Goal: Information Seeking & Learning: Find specific page/section

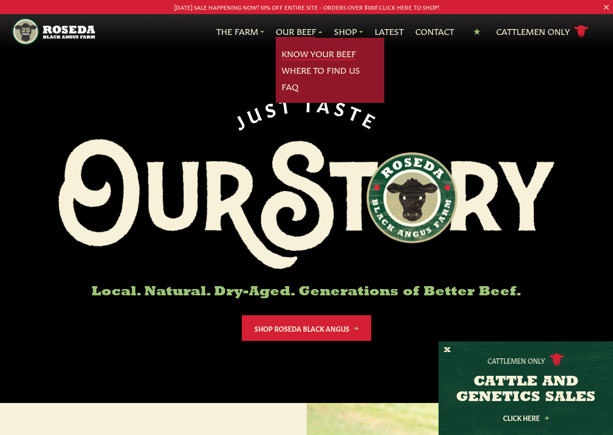
click at [307, 54] on link "Know Your Beef" at bounding box center [318, 53] width 75 height 13
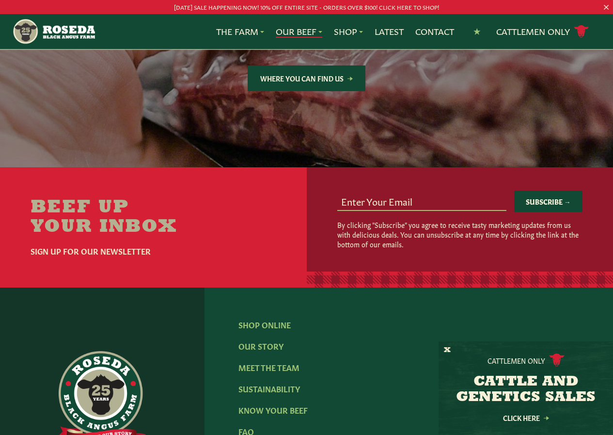
scroll to position [1744, 0]
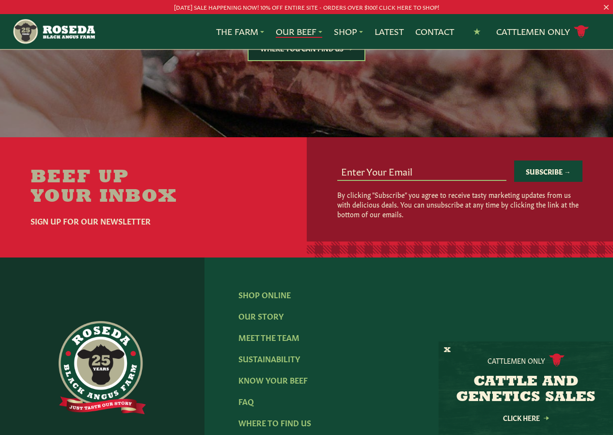
click at [327, 61] on link "Where You Can Find Us" at bounding box center [307, 48] width 118 height 26
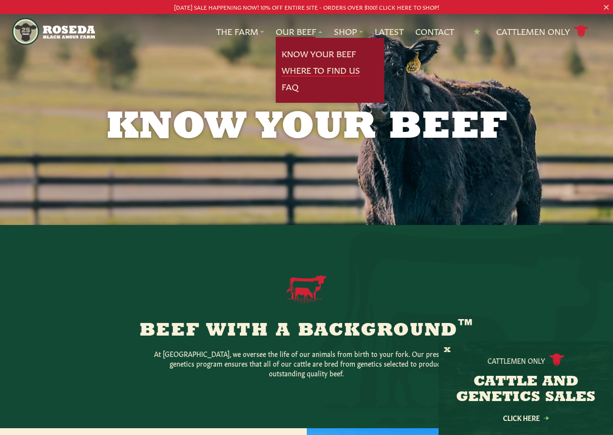
click at [305, 73] on link "Where To Find Us" at bounding box center [320, 70] width 78 height 13
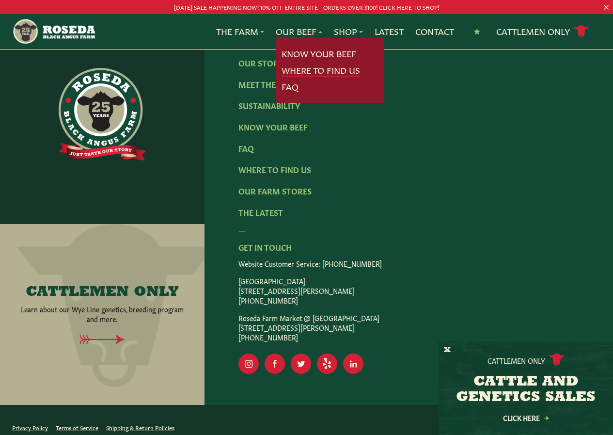
scroll to position [1938, 0]
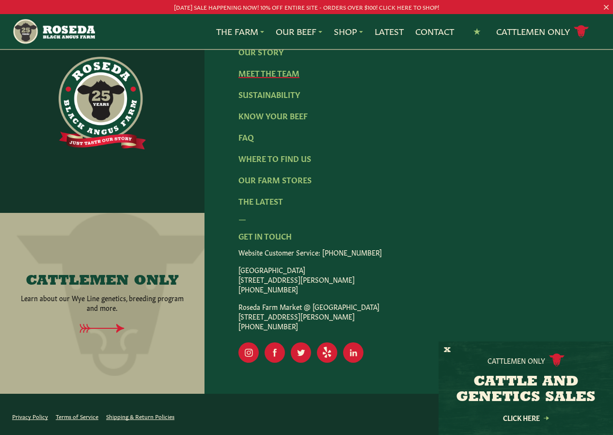
click at [269, 78] on link "Meet The Team" at bounding box center [268, 72] width 61 height 11
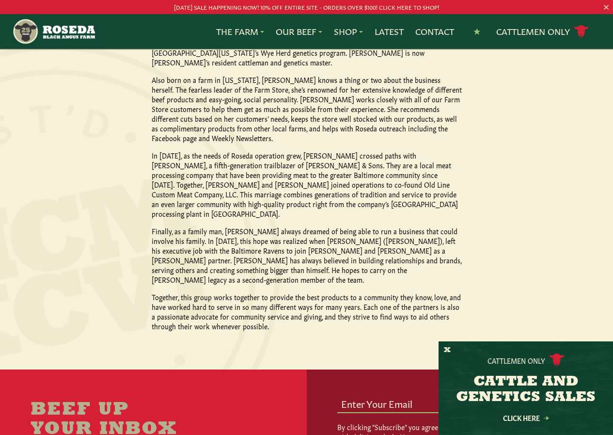
scroll to position [872, 0]
